Goal: Information Seeking & Learning: Check status

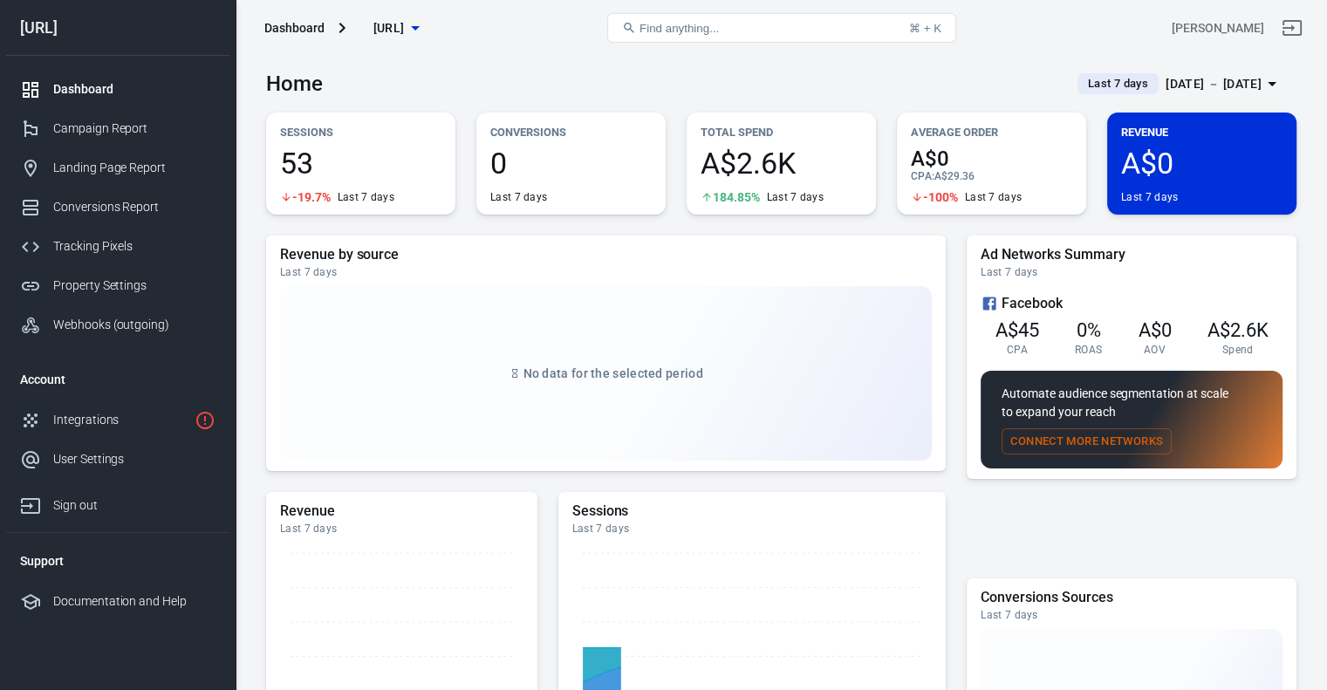
click at [426, 28] on icon "button" at bounding box center [415, 27] width 21 height 21
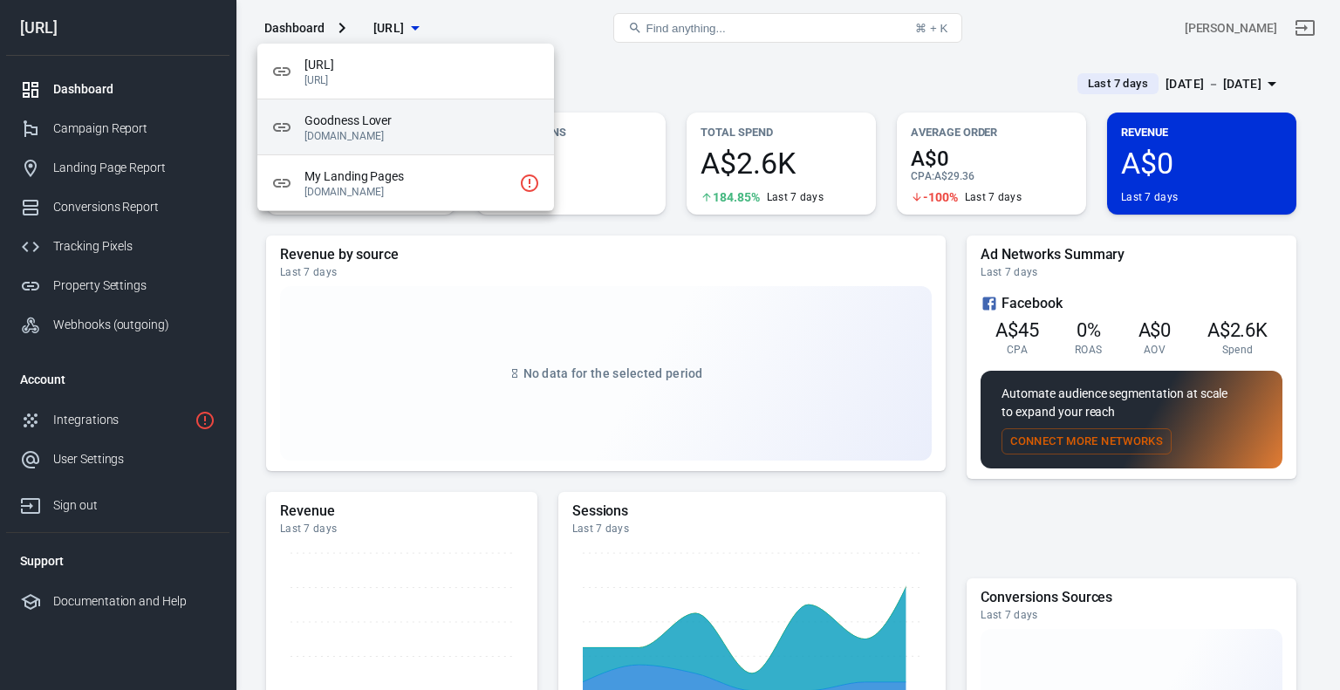
click at [396, 126] on span "Goodness Lover" at bounding box center [422, 121] width 236 height 18
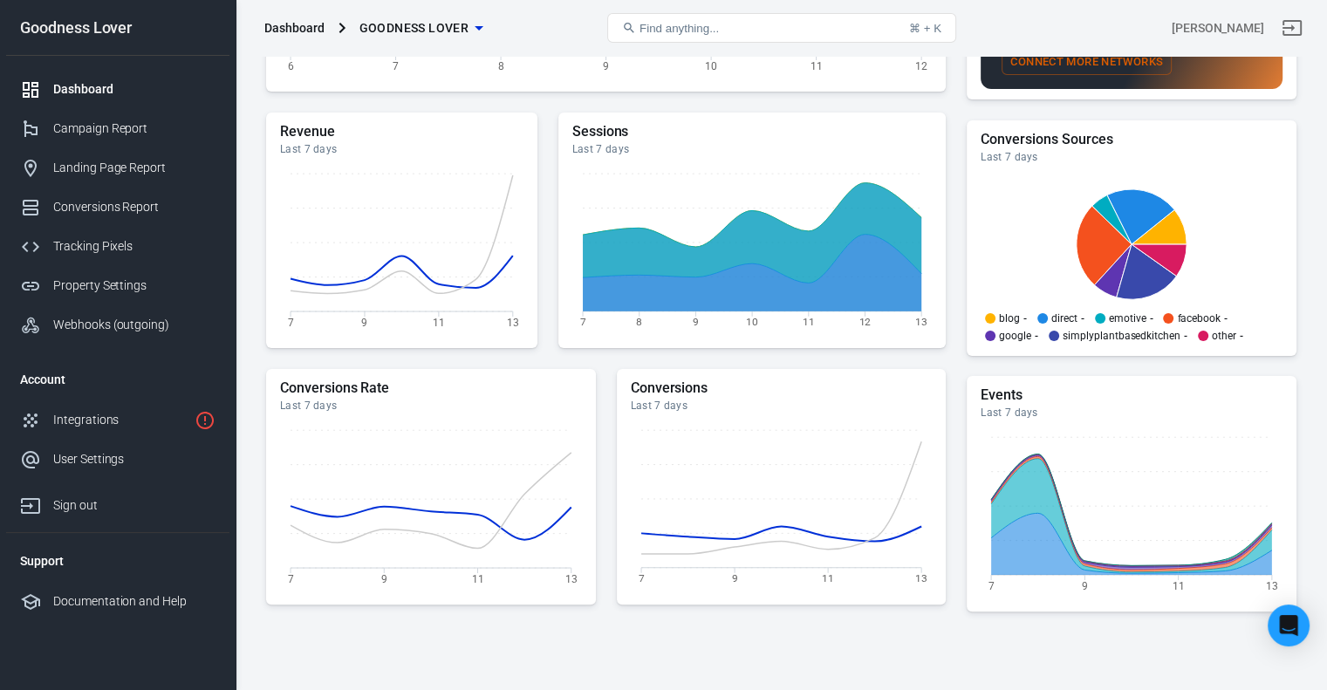
scroll to position [174, 0]
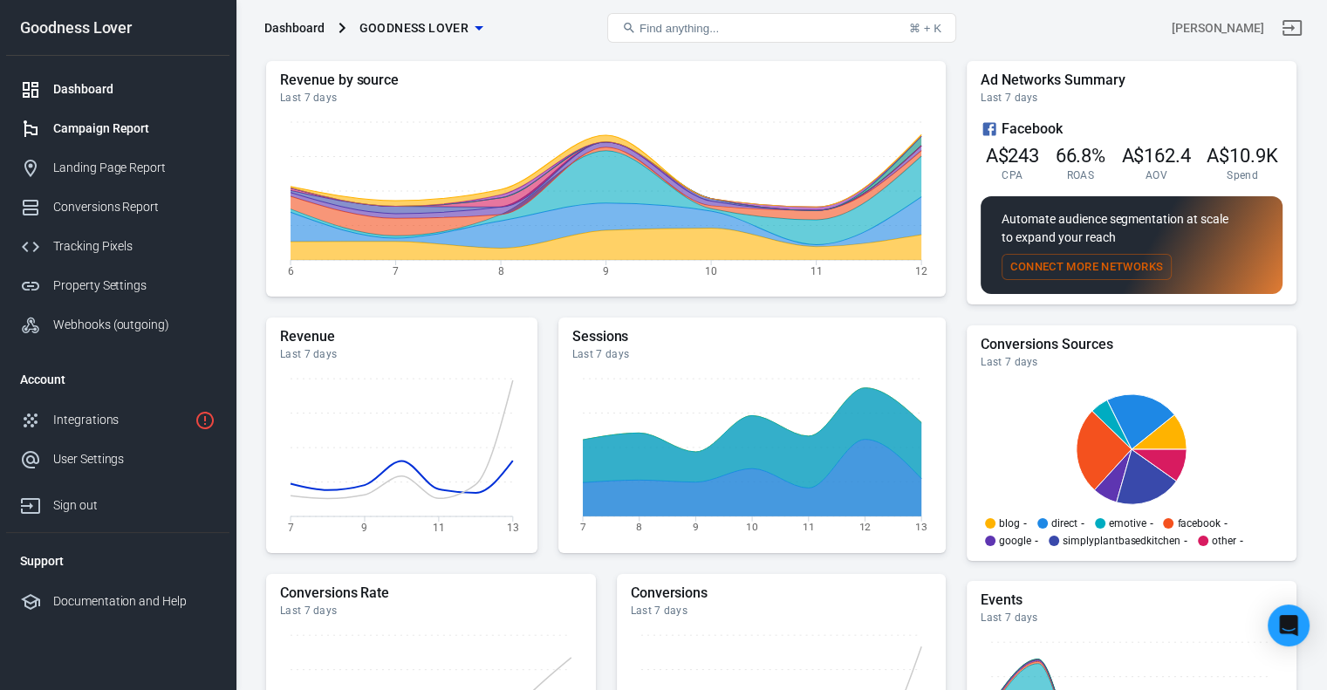
click at [110, 128] on div "Campaign Report" at bounding box center [134, 129] width 162 height 18
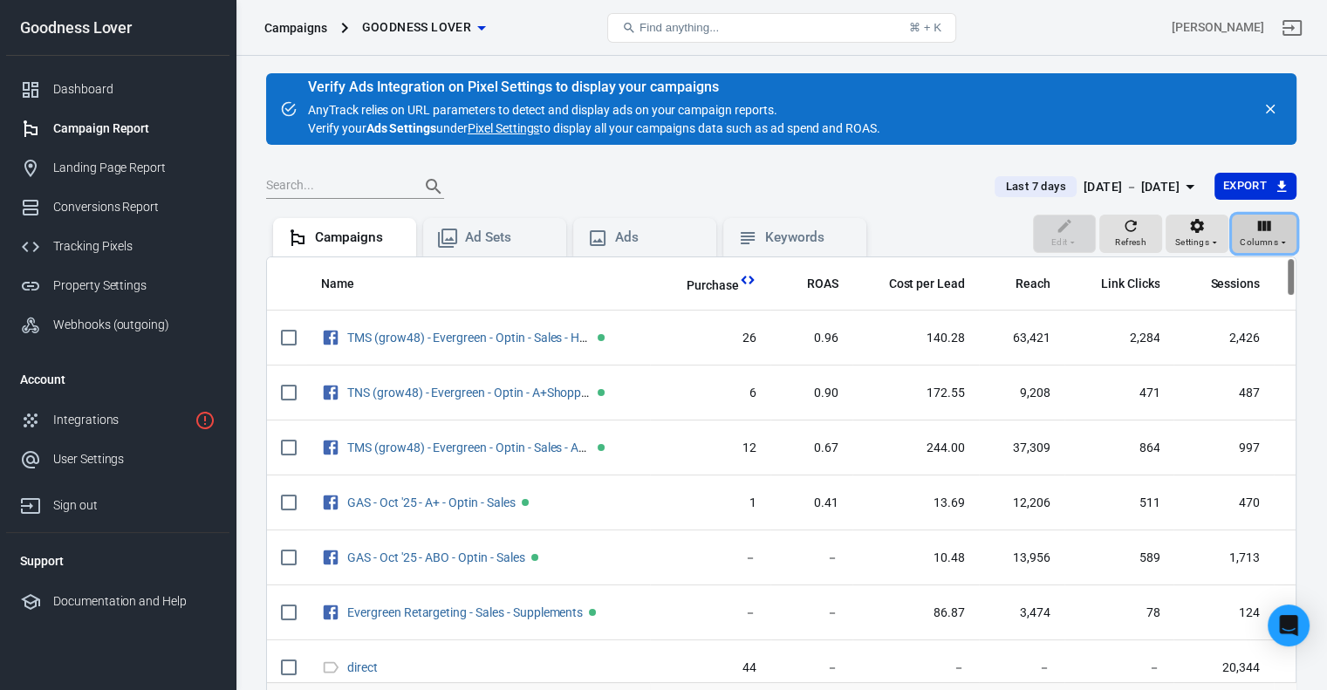
click at [1260, 243] on span "Columns" at bounding box center [1259, 243] width 38 height 16
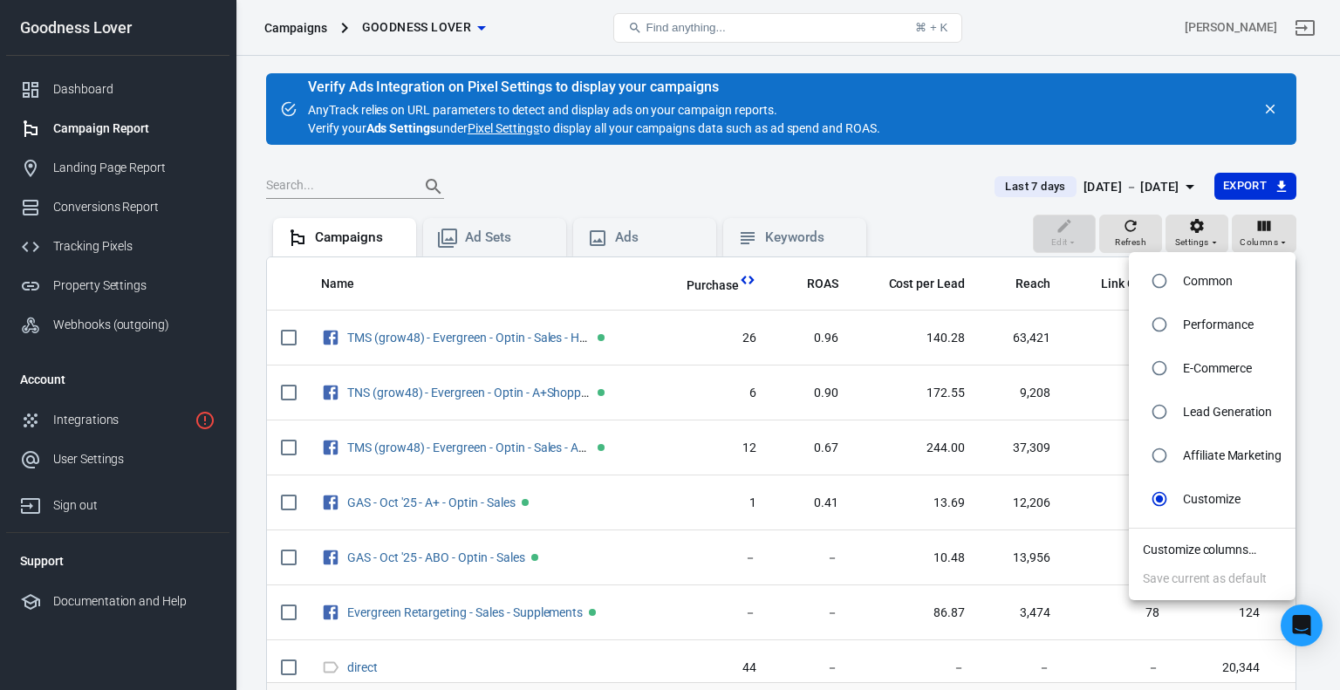
click at [1205, 556] on li "Customize columns…" at bounding box center [1212, 550] width 167 height 29
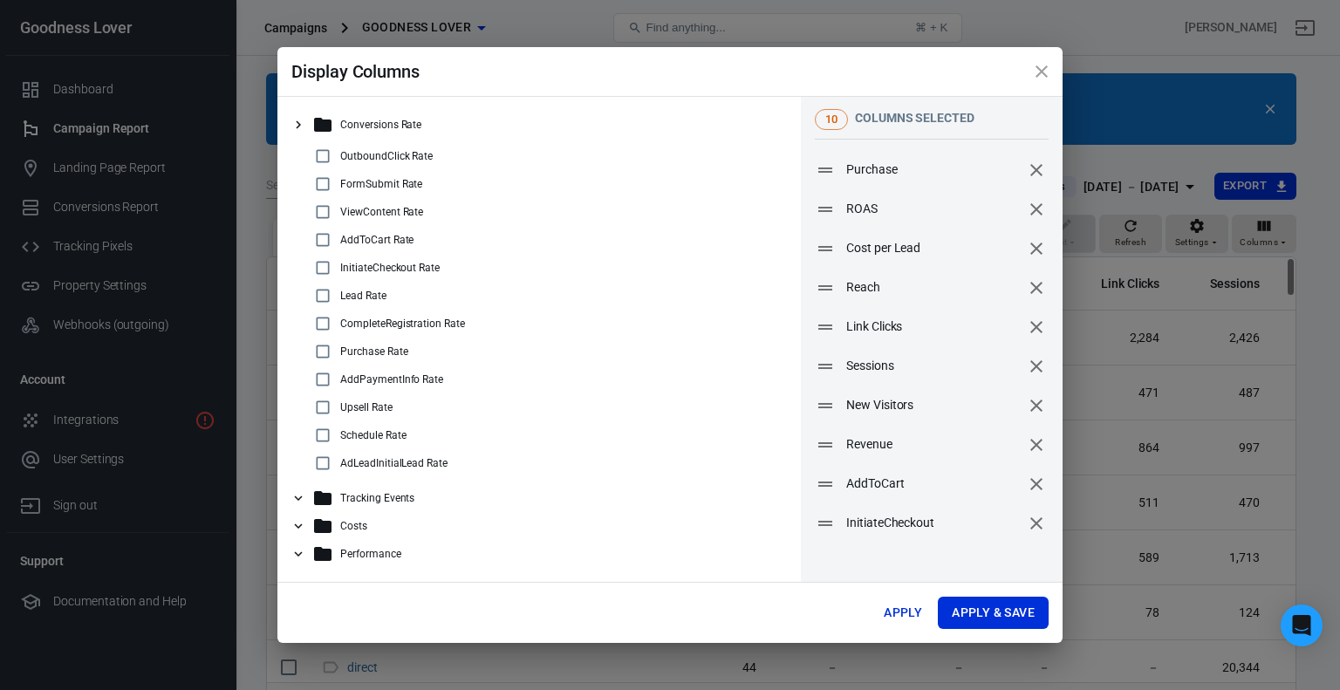
click at [705, 72] on h2 "Display Columns" at bounding box center [669, 71] width 785 height 49
click at [304, 528] on icon at bounding box center [299, 526] width 16 height 16
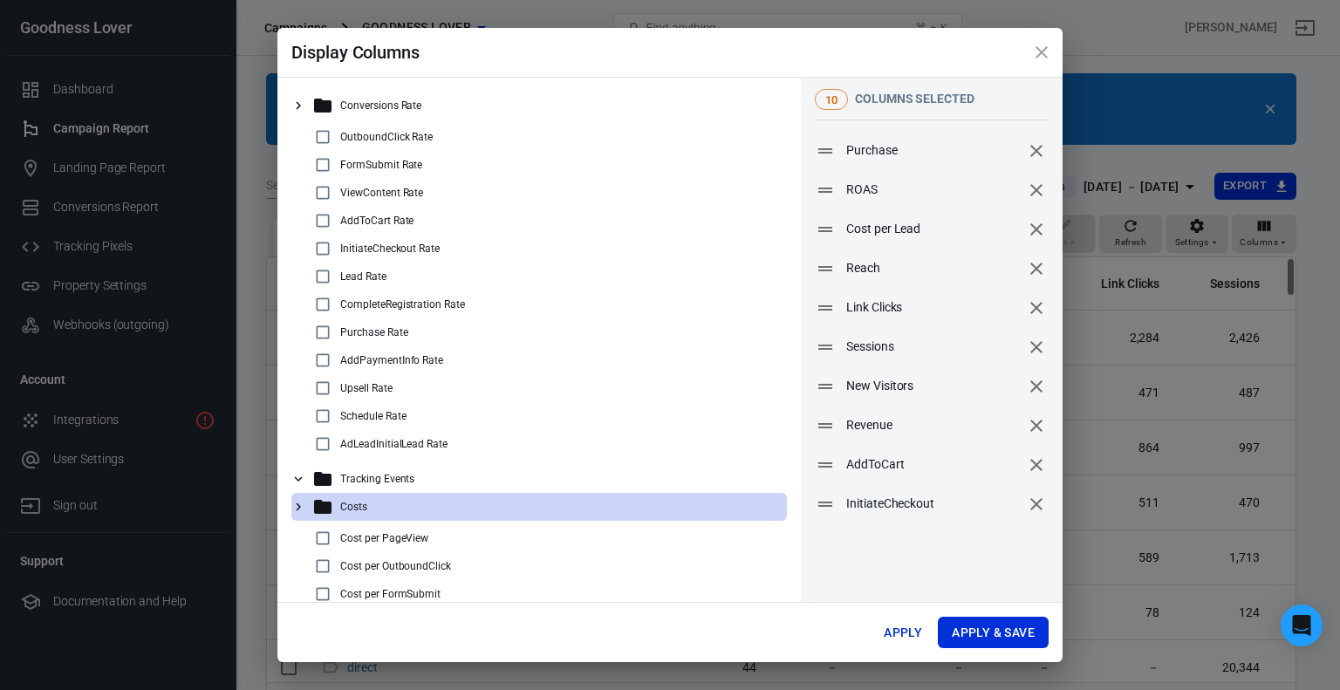
click at [300, 482] on icon at bounding box center [299, 479] width 16 height 16
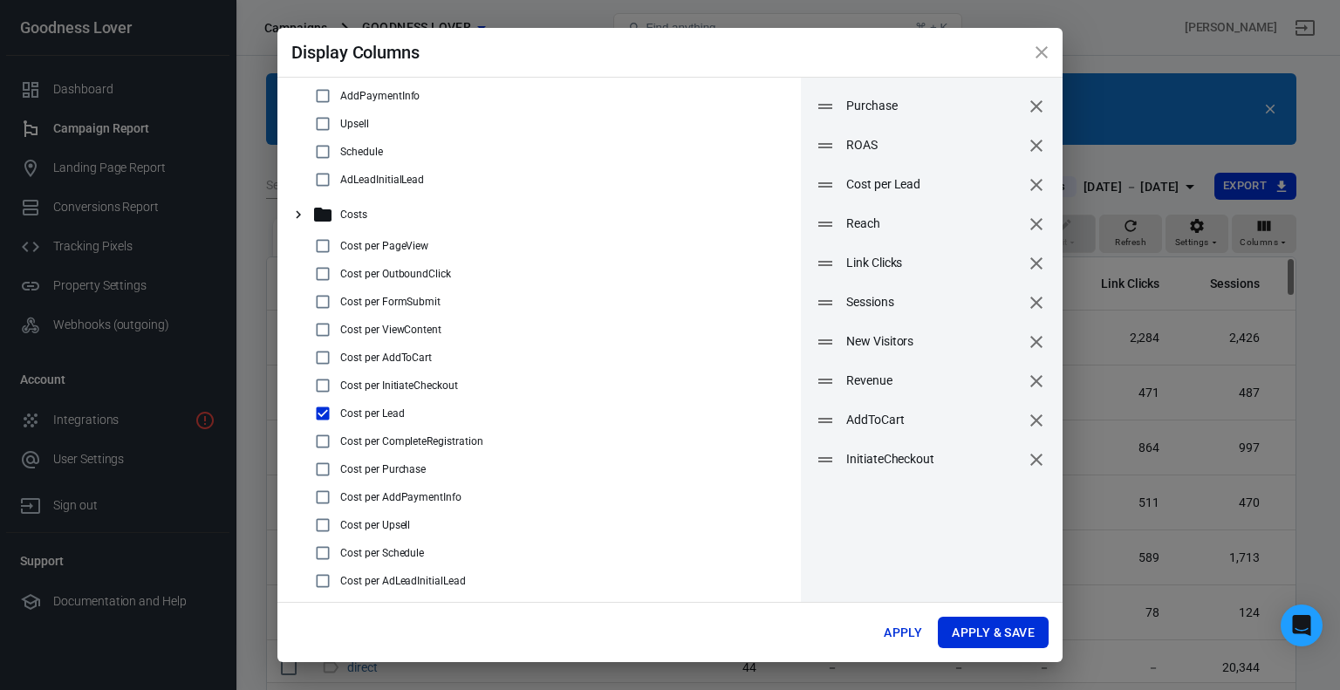
scroll to position [85, 0]
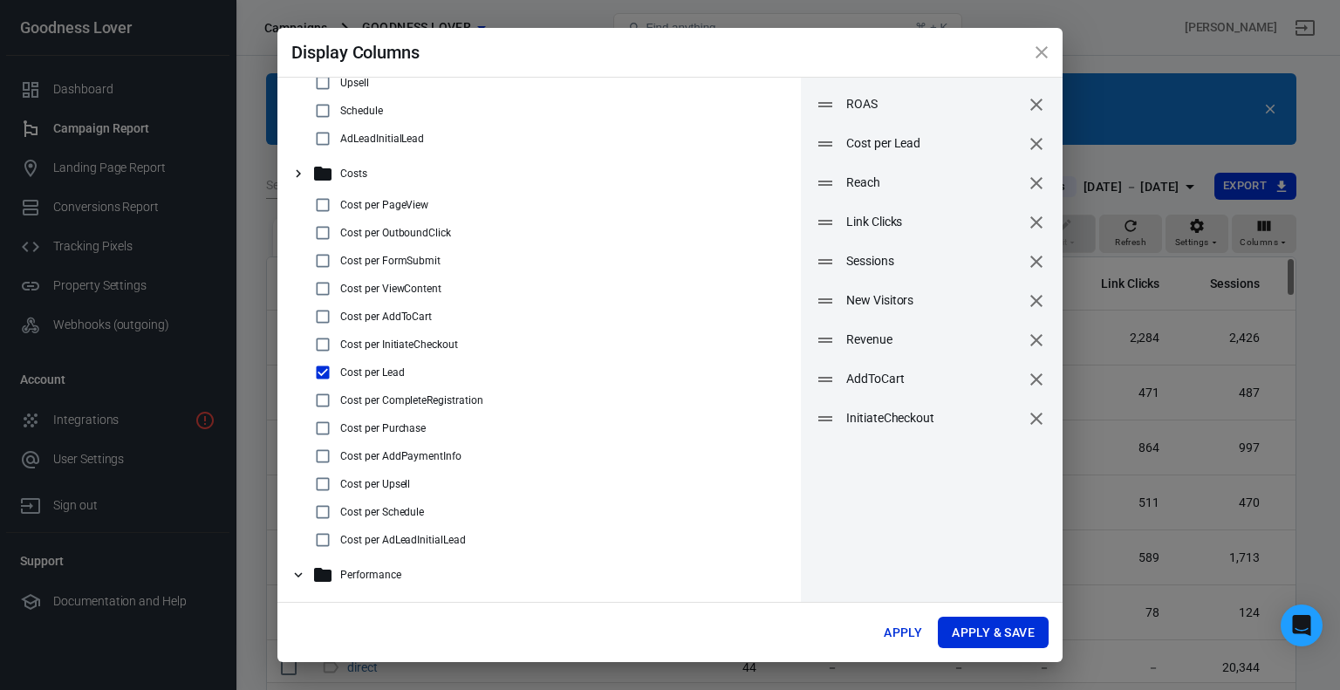
click at [302, 574] on icon at bounding box center [299, 575] width 16 height 16
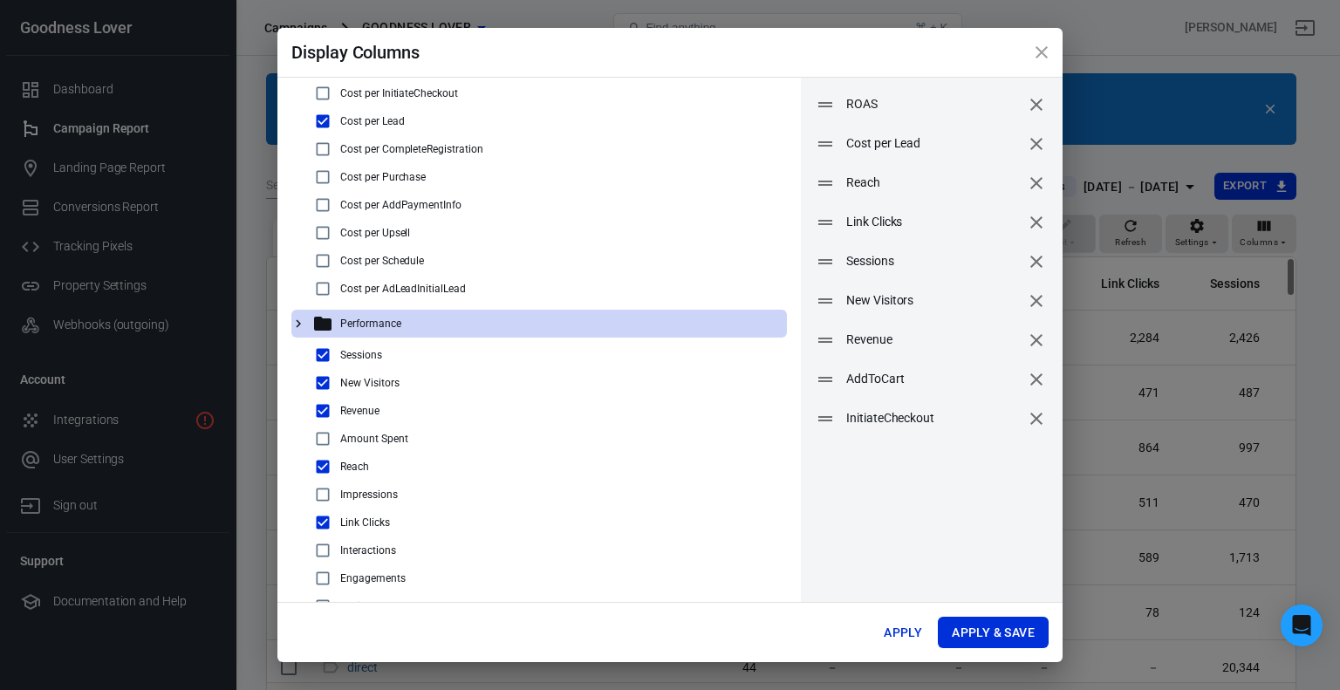
scroll to position [883, 0]
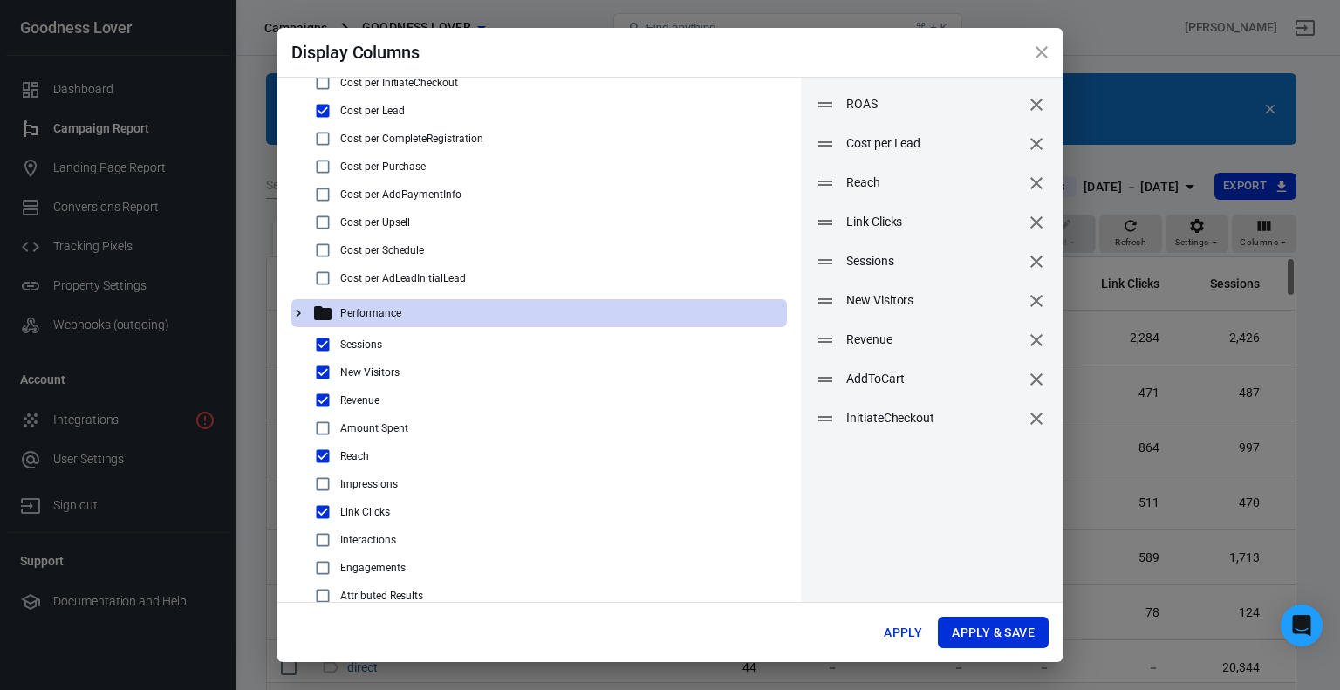
click at [330, 425] on input "checkbox" at bounding box center [322, 428] width 21 height 21
checkbox input "true"
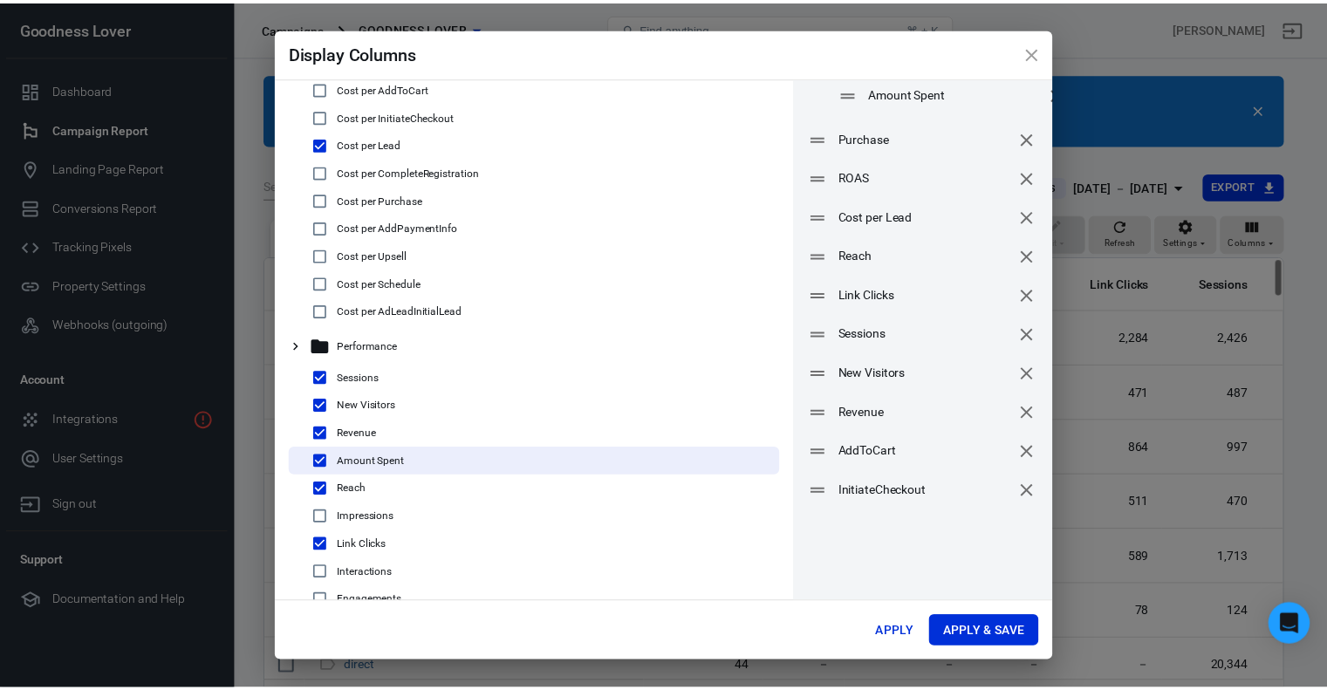
scroll to position [0, 0]
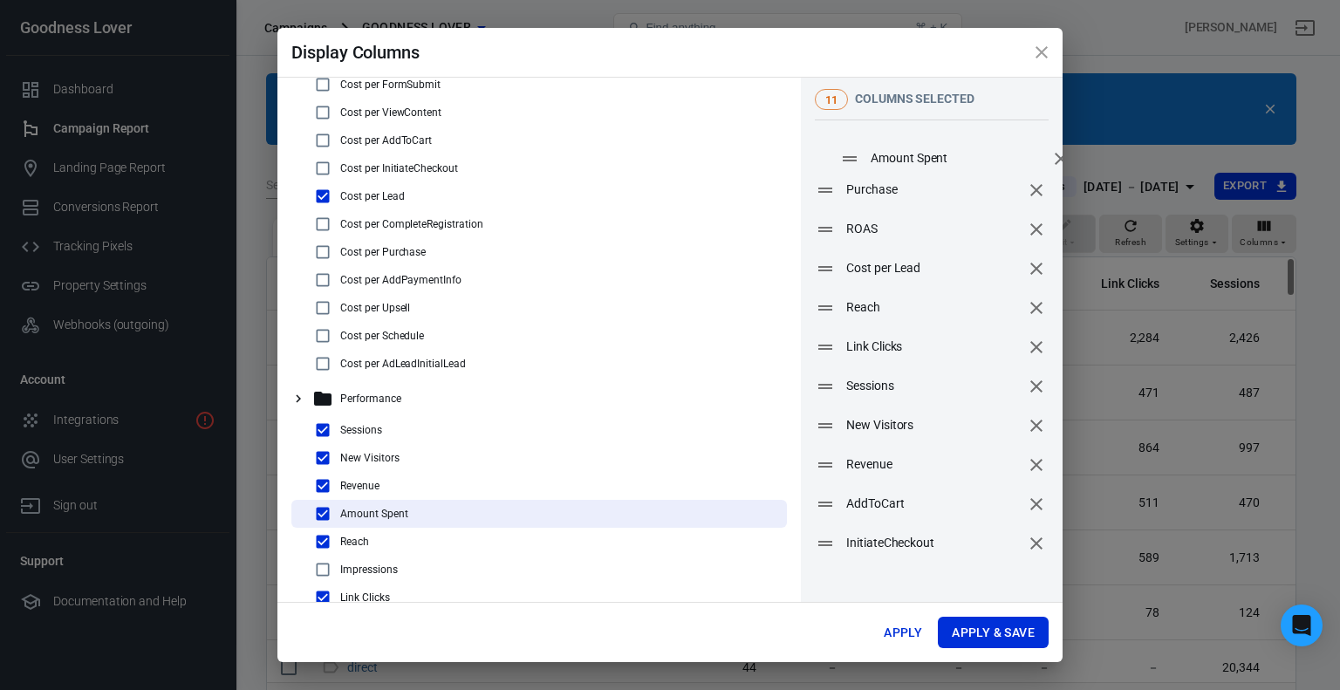
drag, startPoint x: 818, startPoint y: 461, endPoint x: 842, endPoint y: 161, distance: 300.2
click at [842, 161] on icon at bounding box center [849, 158] width 21 height 21
click at [979, 626] on button "Apply & Save" at bounding box center [993, 633] width 111 height 32
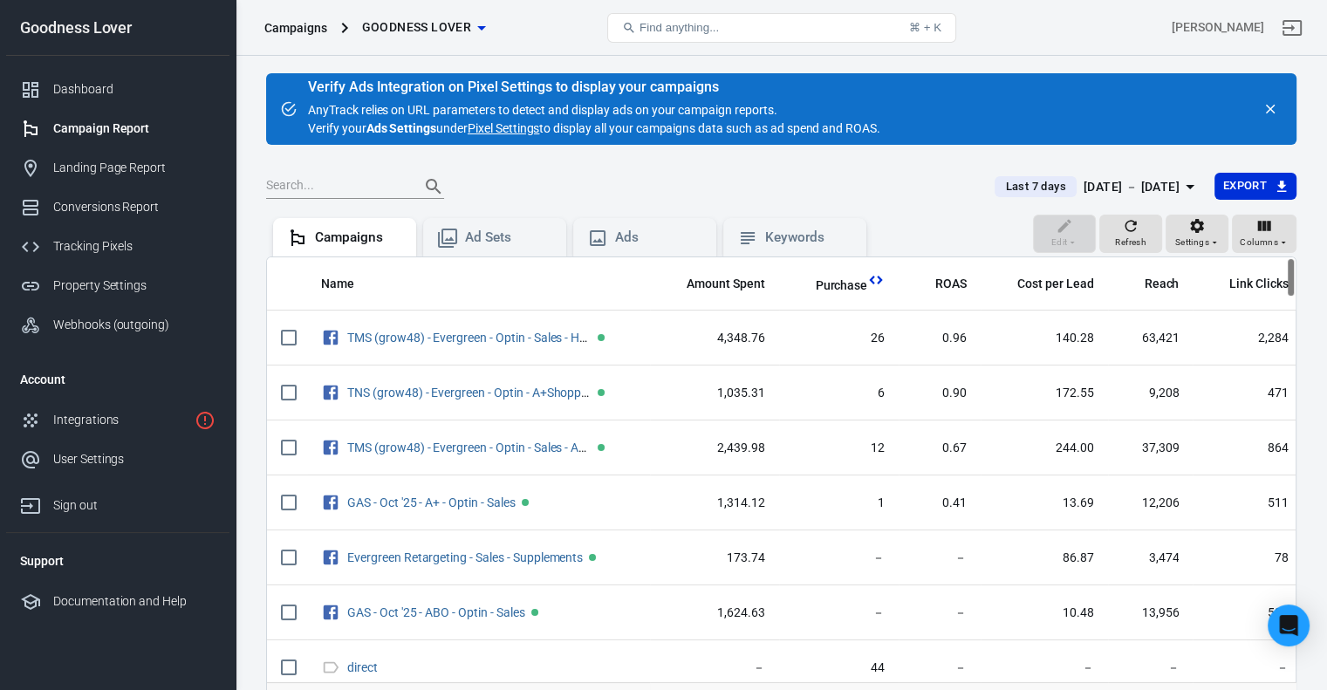
click at [1171, 185] on div "[DATE] － [DATE]" at bounding box center [1132, 187] width 96 height 22
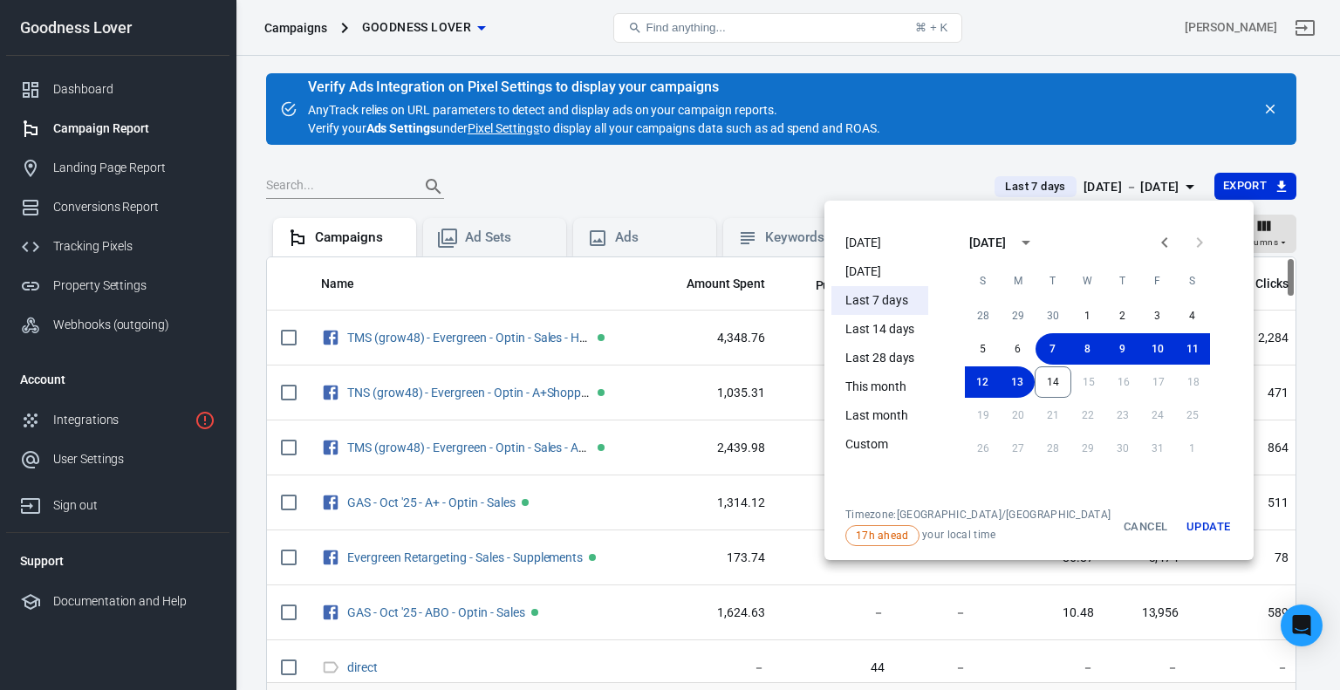
click at [1028, 495] on div "28 29 30 1 2 3 4 5 6 7 8 9 10 11 12 13 14 15 16 17 18 19 20 21 22 23 24 25 26 2…" at bounding box center [1087, 402] width 279 height 209
click at [879, 496] on ul "[DATE] [DATE] Last 7 days Last 14 days Last 28 days This month Last month Custom" at bounding box center [879, 365] width 97 height 286
click at [1002, 508] on div "Timezone: [GEOGRAPHIC_DATA]/[GEOGRAPHIC_DATA] 17h ahead your local time Cancel …" at bounding box center [1038, 527] width 415 height 38
click at [1007, 534] on div "Timezone: [GEOGRAPHIC_DATA]/[GEOGRAPHIC_DATA] 17h ahead your local time Cancel …" at bounding box center [1038, 527] width 415 height 38
click at [1084, 498] on div "28 29 30 1 2 3 4 5 6 7 8 9 10 11 12 13 14 15 16 17 18 19 20 21 22 23 24 25 26 2…" at bounding box center [1087, 402] width 279 height 209
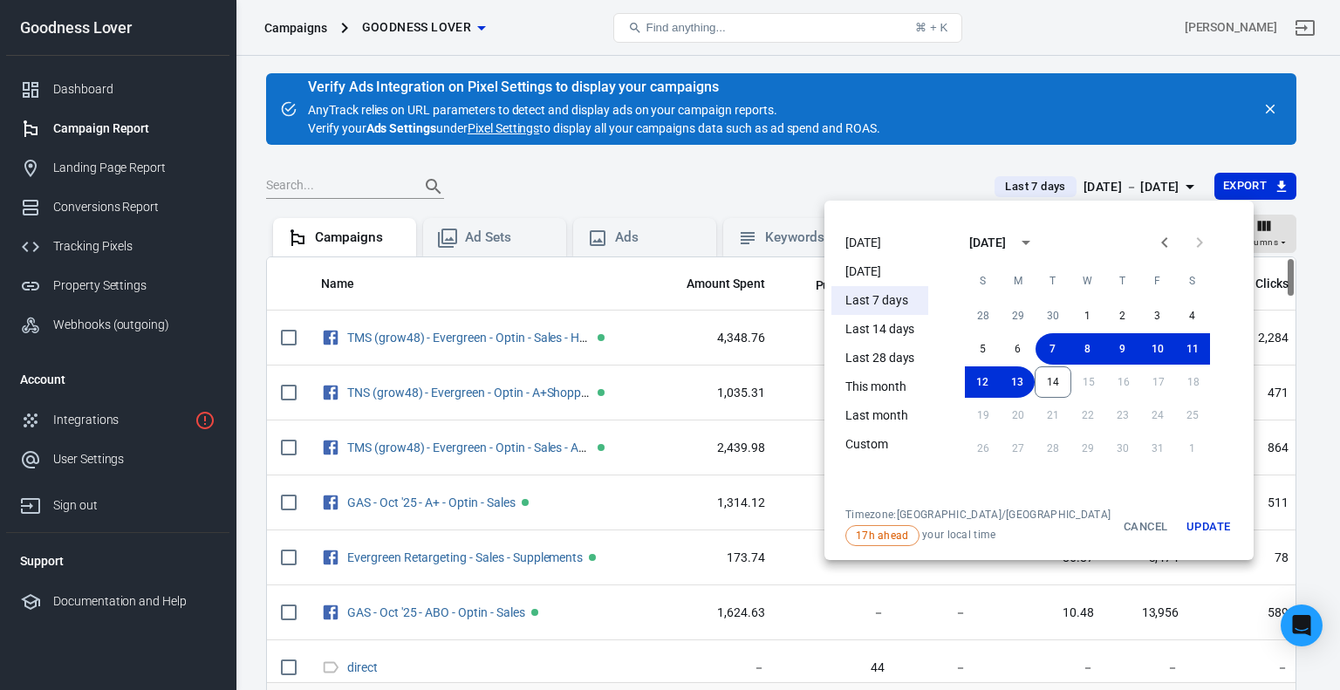
click at [911, 160] on div at bounding box center [670, 345] width 1340 height 690
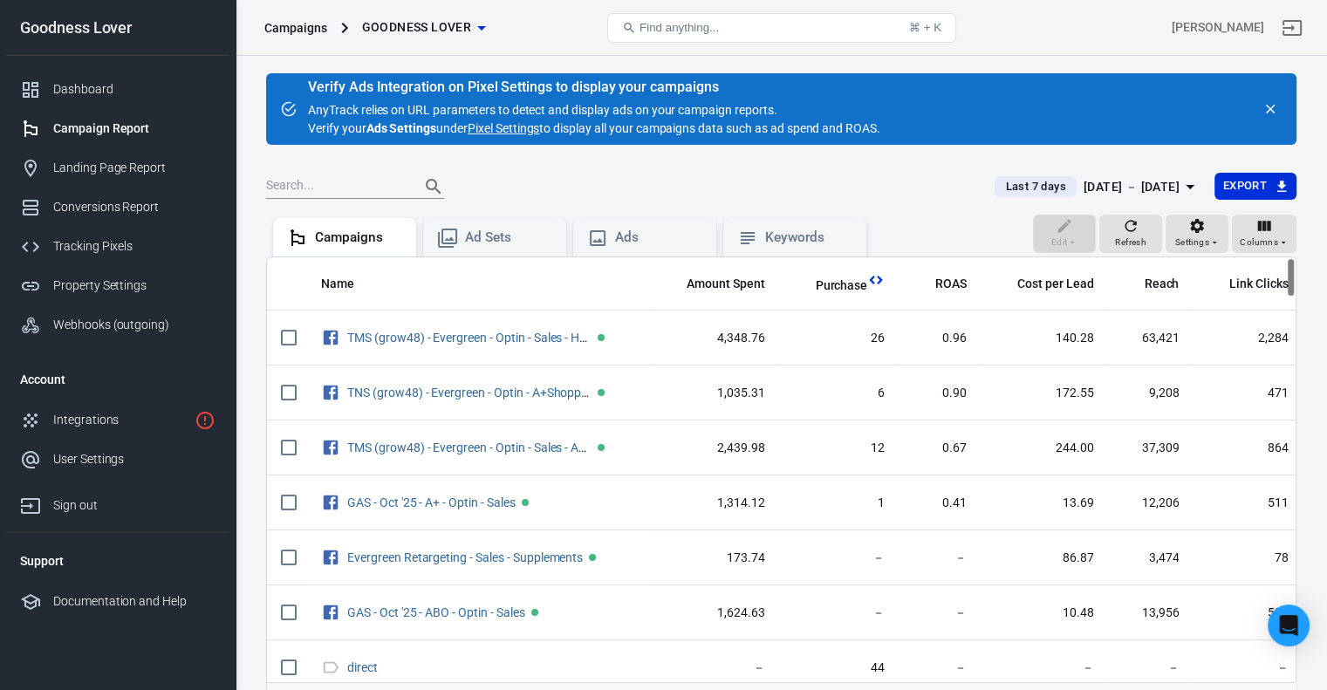
click at [1017, 182] on span "Last 7 days" at bounding box center [1035, 186] width 74 height 17
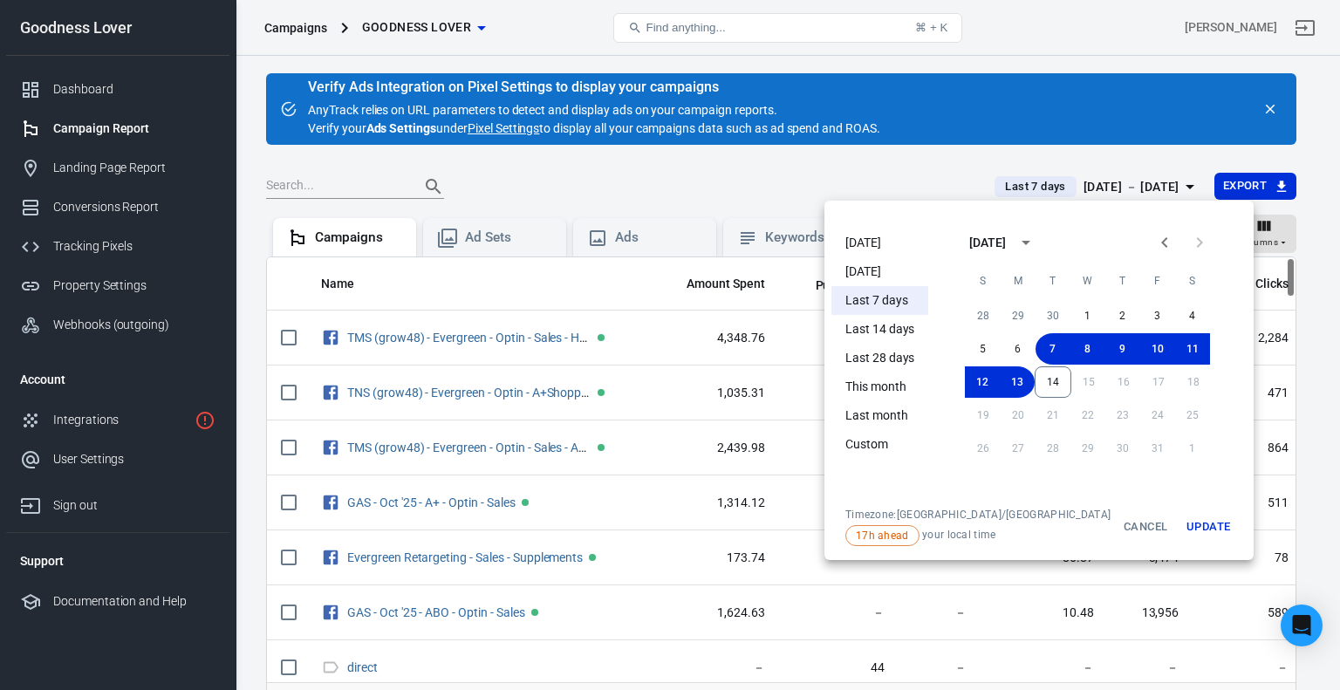
click at [792, 165] on div at bounding box center [670, 345] width 1340 height 690
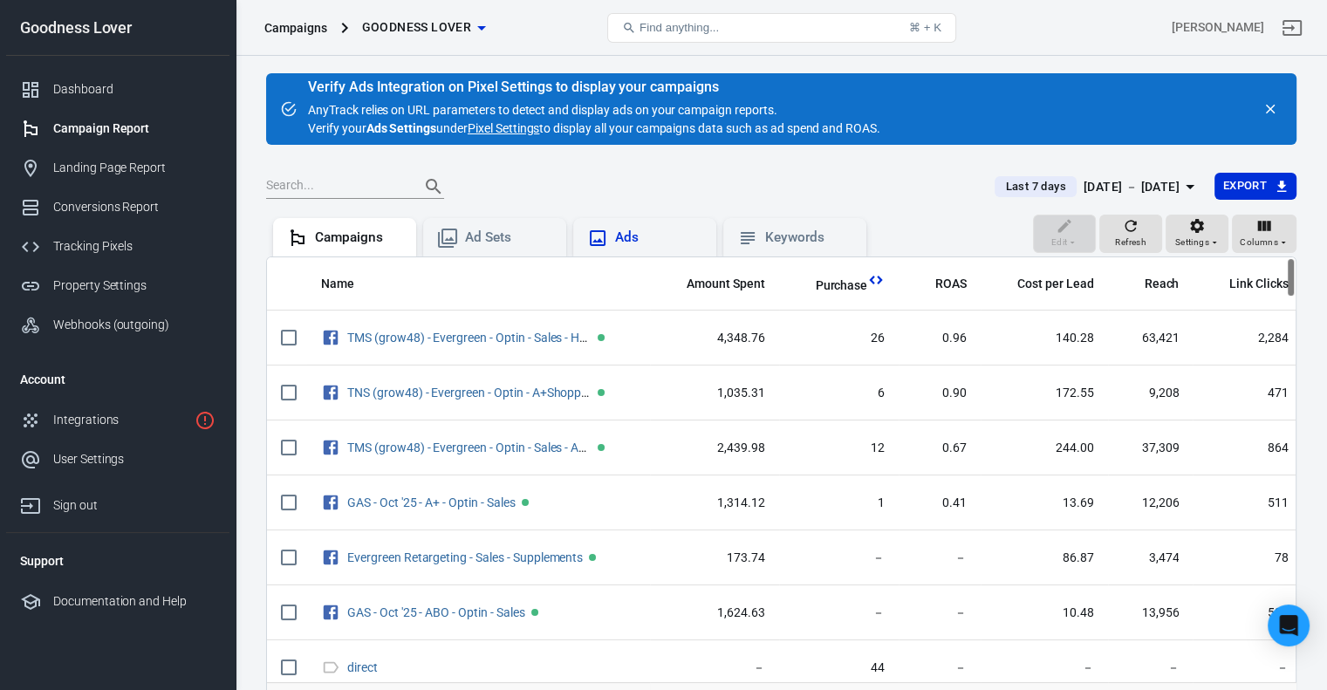
click at [646, 236] on div "Ads" at bounding box center [658, 238] width 87 height 18
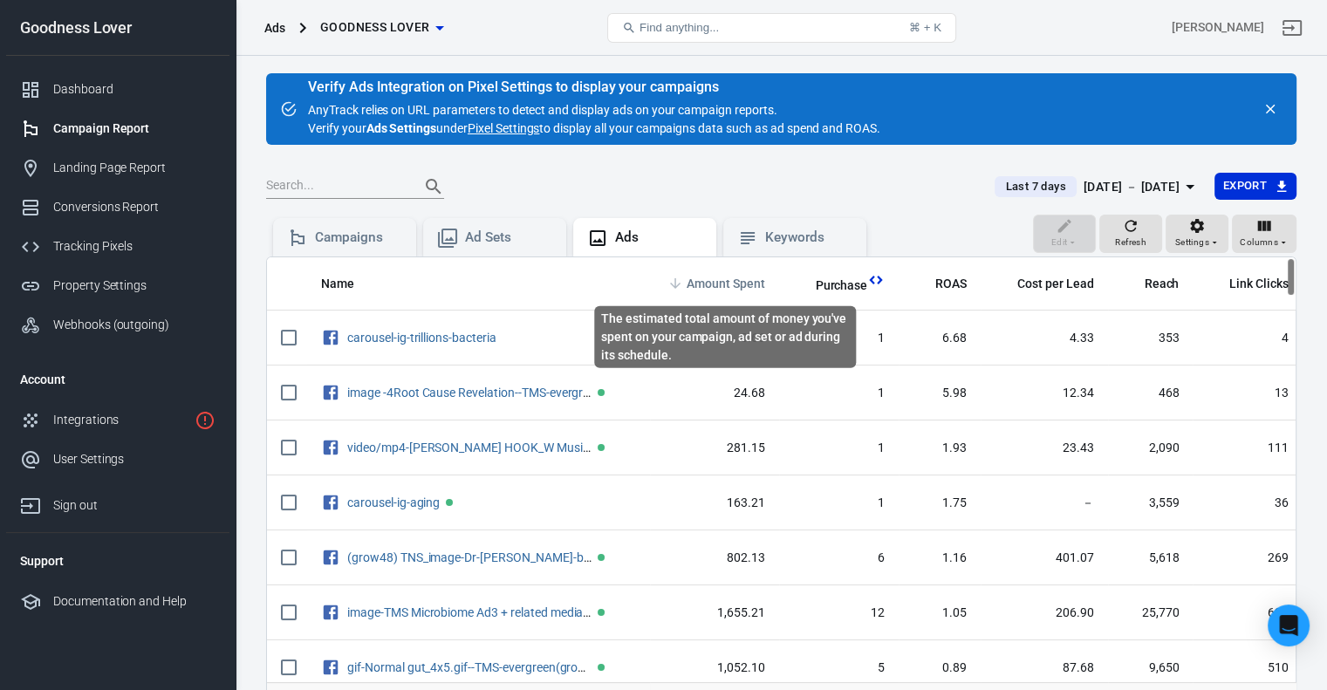
click at [711, 287] on span "Amount Spent" at bounding box center [726, 284] width 79 height 17
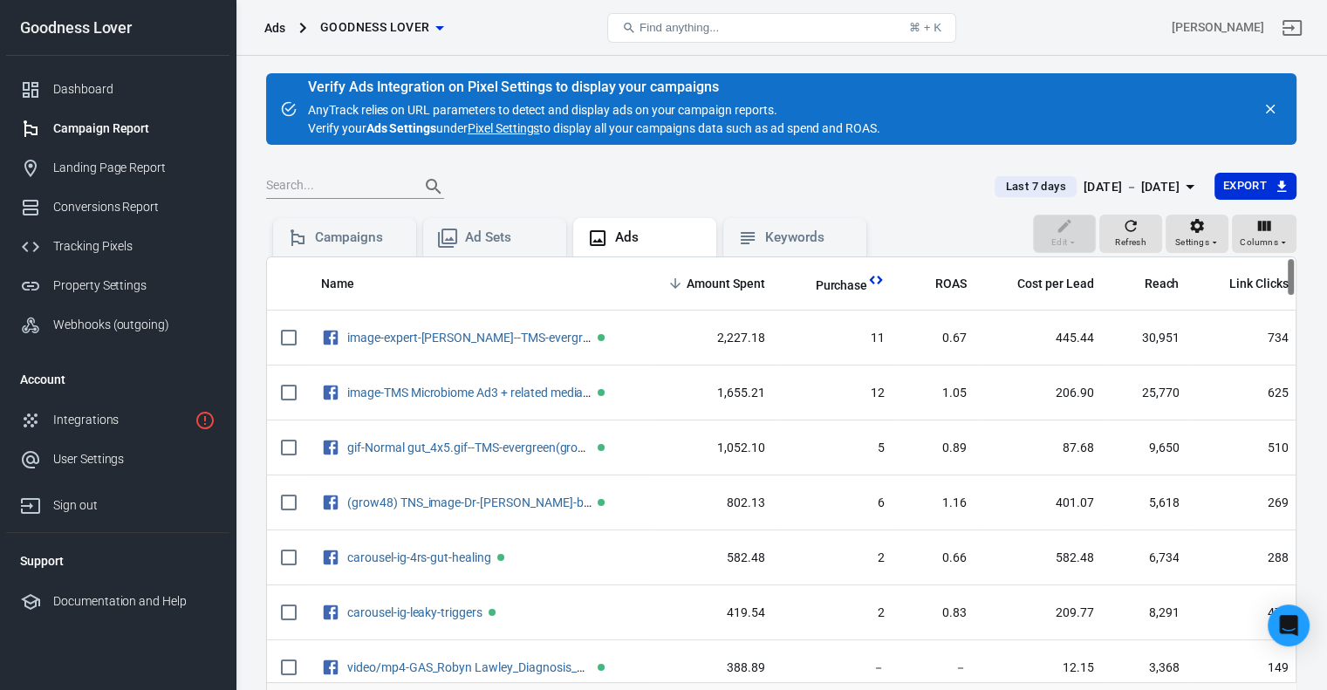
click at [339, 215] on div "Campaigns Ad Sets Ads Keywords" at bounding box center [569, 236] width 607 height 42
click at [338, 232] on div "Campaigns" at bounding box center [358, 238] width 87 height 18
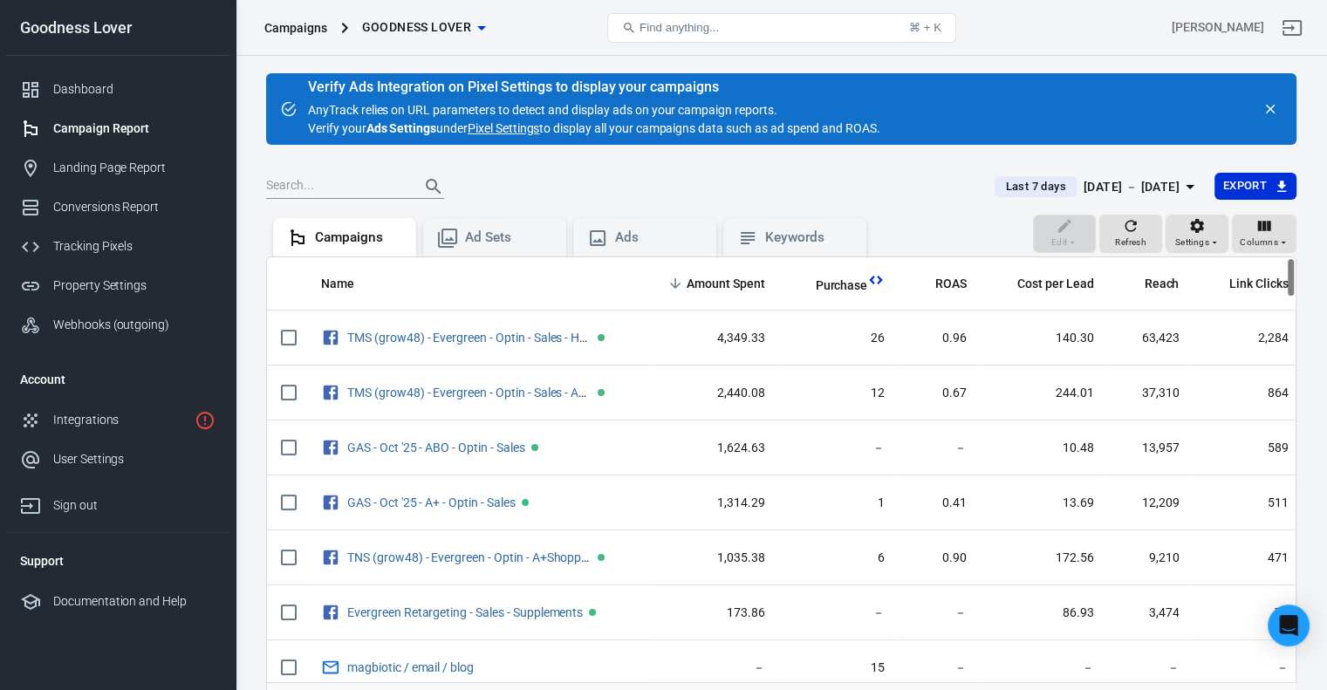
click at [1146, 195] on div "[DATE] － [DATE]" at bounding box center [1132, 187] width 96 height 22
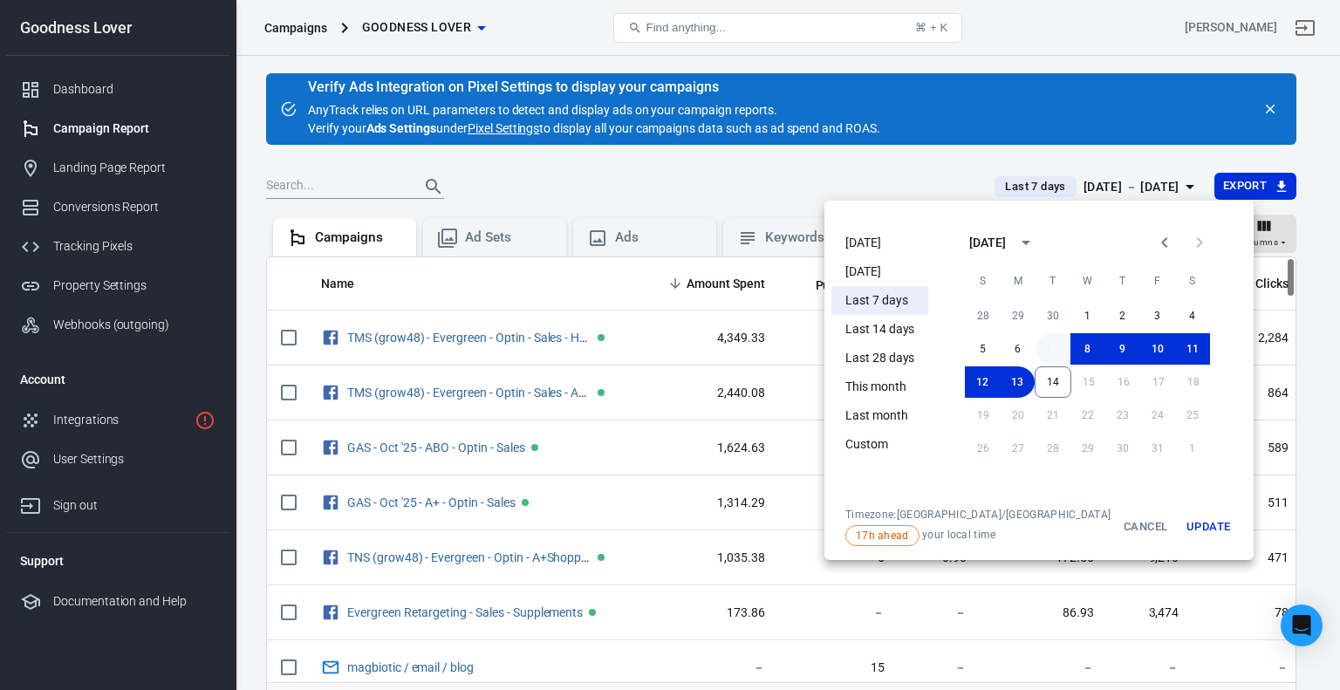
click at [1036, 345] on button "7" at bounding box center [1053, 348] width 35 height 31
click at [1035, 376] on button "14" at bounding box center [1053, 381] width 37 height 31
click at [1180, 514] on button "Update" at bounding box center [1208, 527] width 56 height 38
